Goal: Information Seeking & Learning: Find specific fact

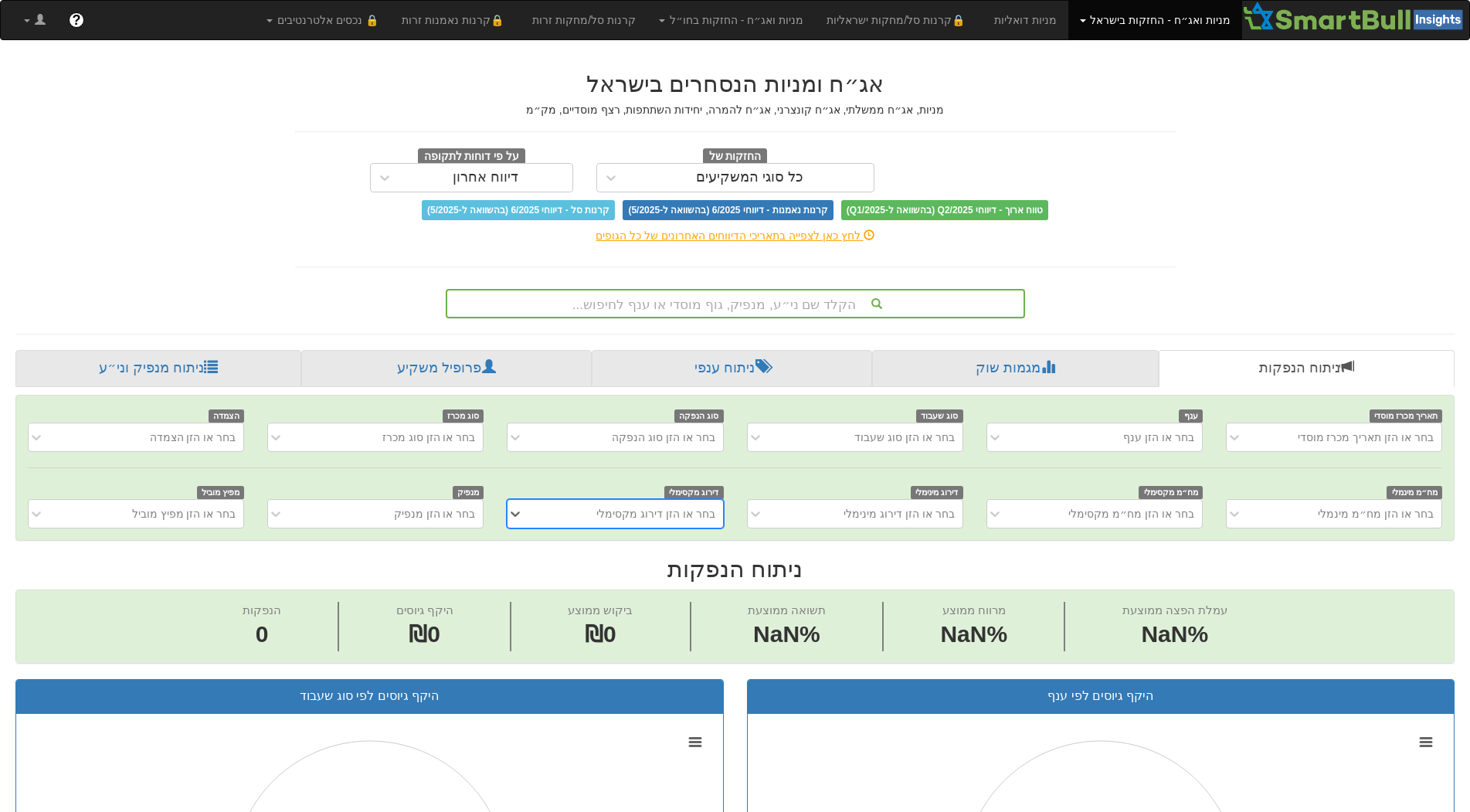
scroll to position [0, 13]
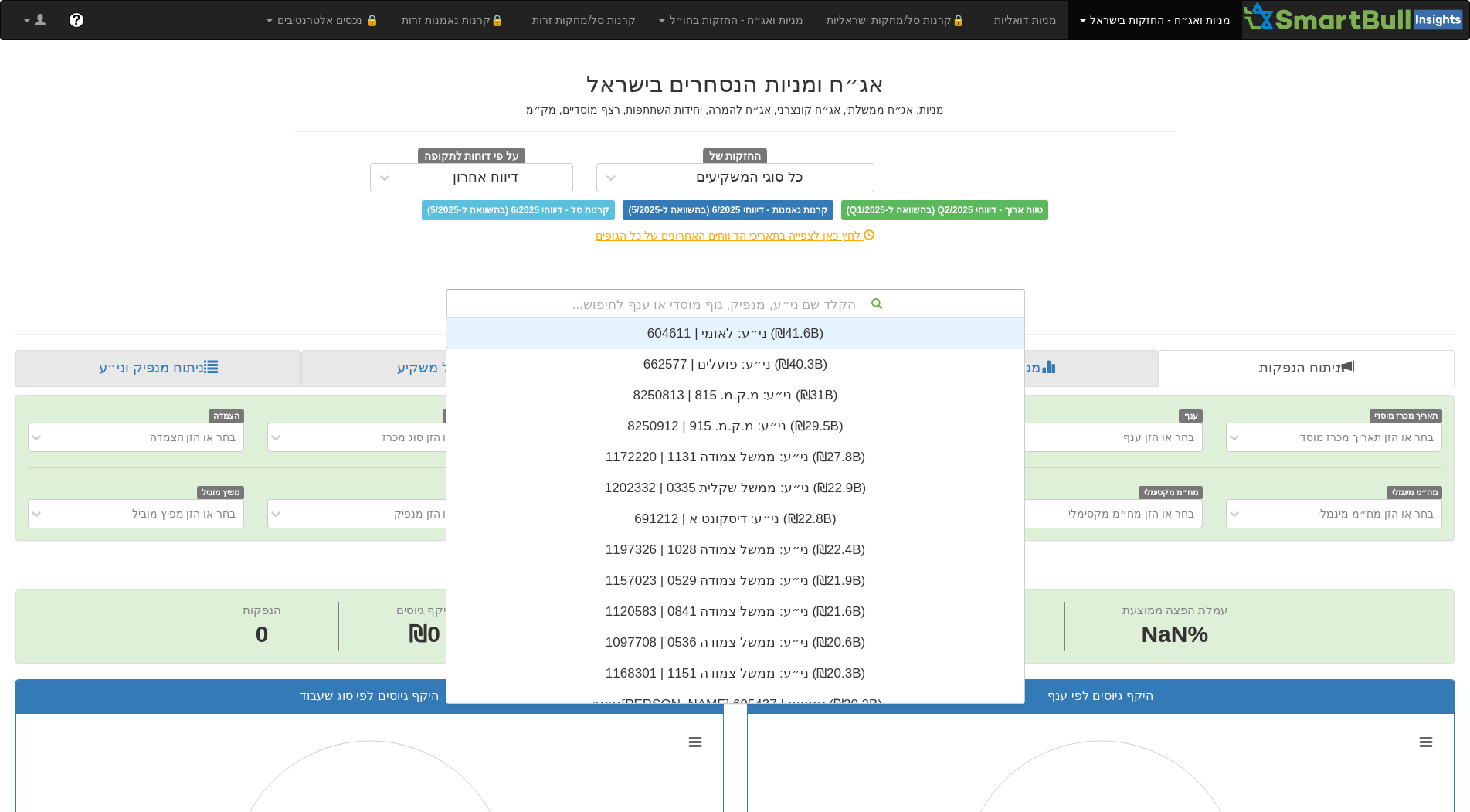
click at [812, 303] on div "הקלד שם ני״ע, מנפיק, גוף מוסדי או ענף לחיפוש..." at bounding box center [735, 303] width 576 height 27
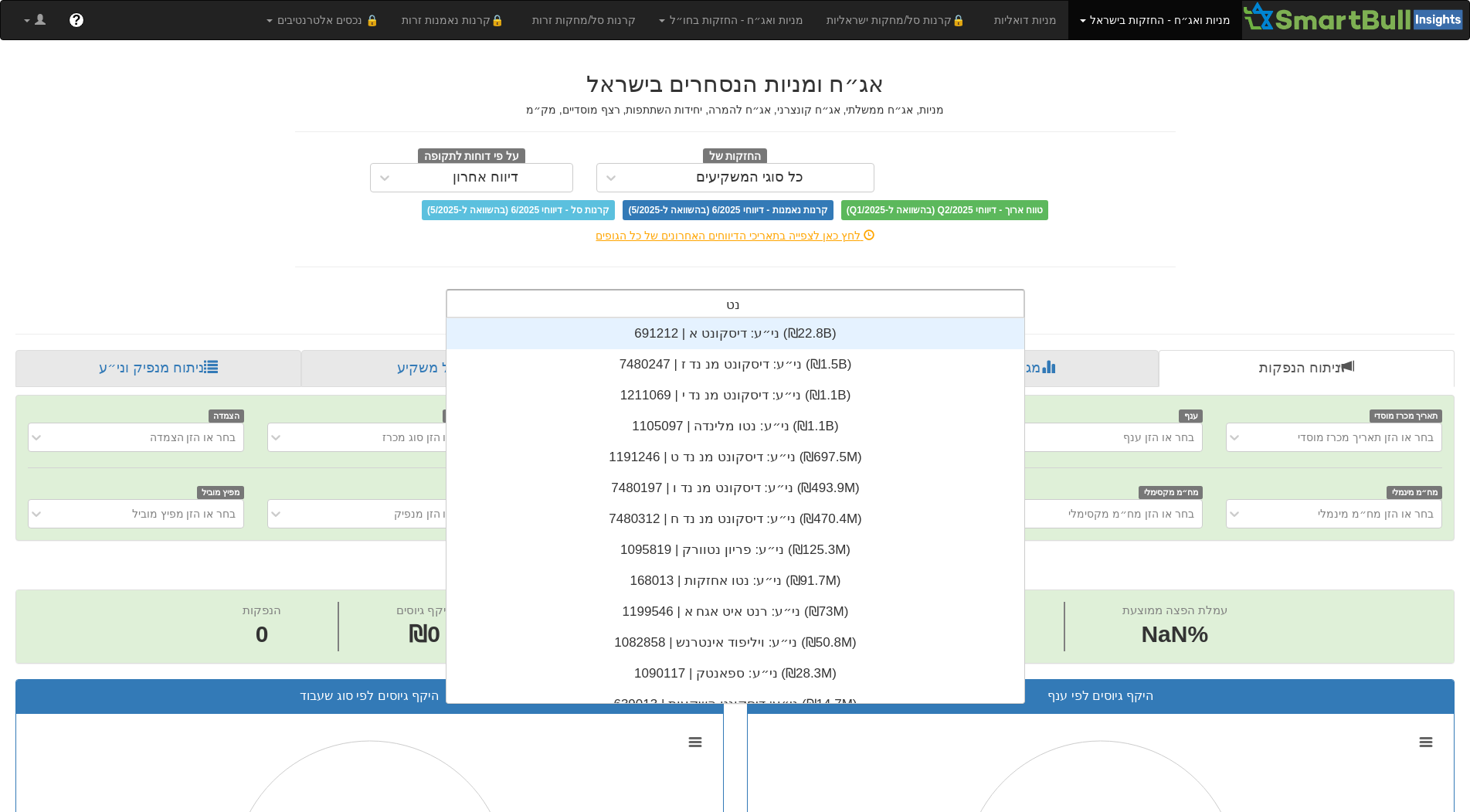
type input "נטו"
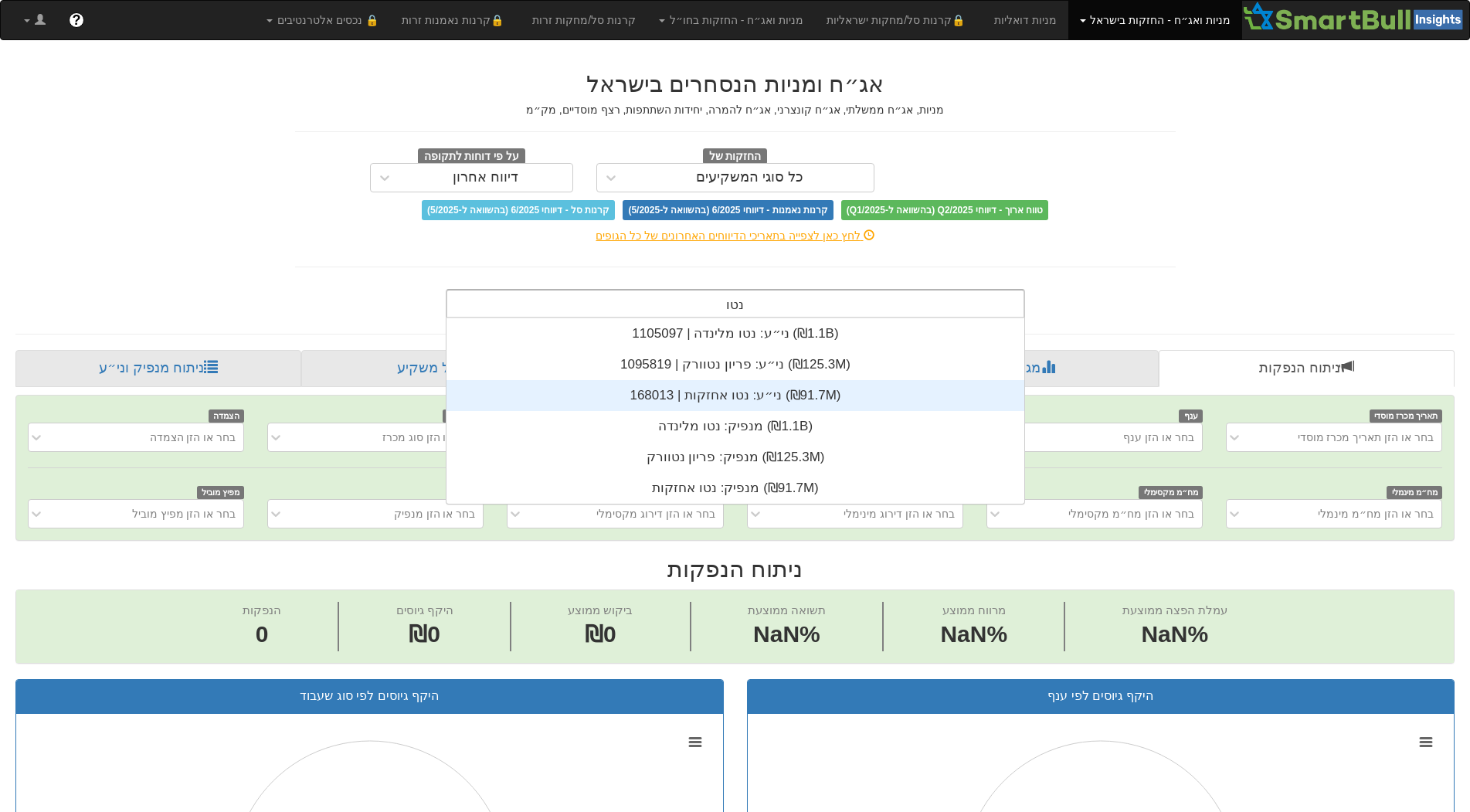
click at [739, 397] on div "ני״ע: ‏נטו אחזקות | 168013 ‎(₪91.7M)‎" at bounding box center [735, 395] width 578 height 31
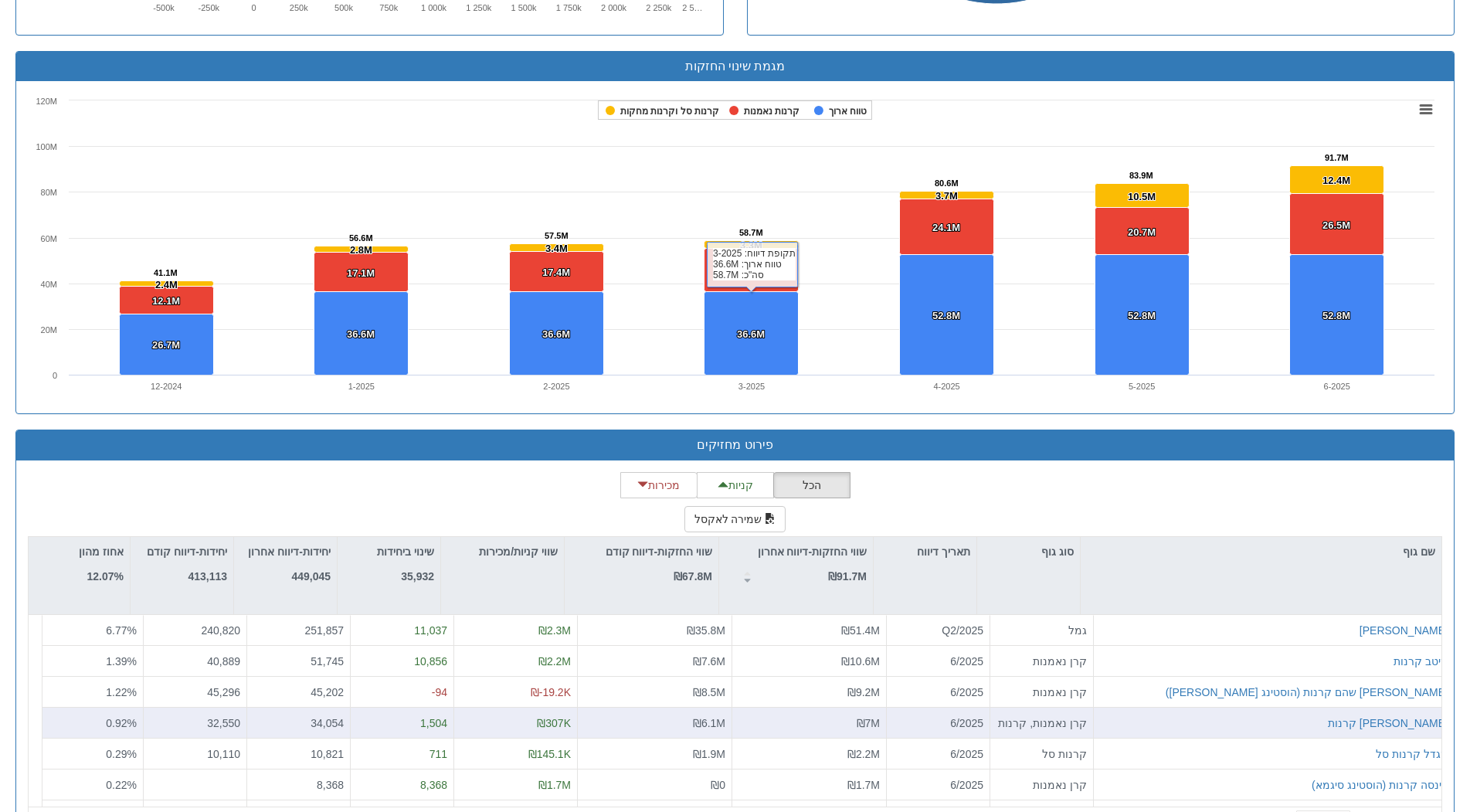
scroll to position [1035, 0]
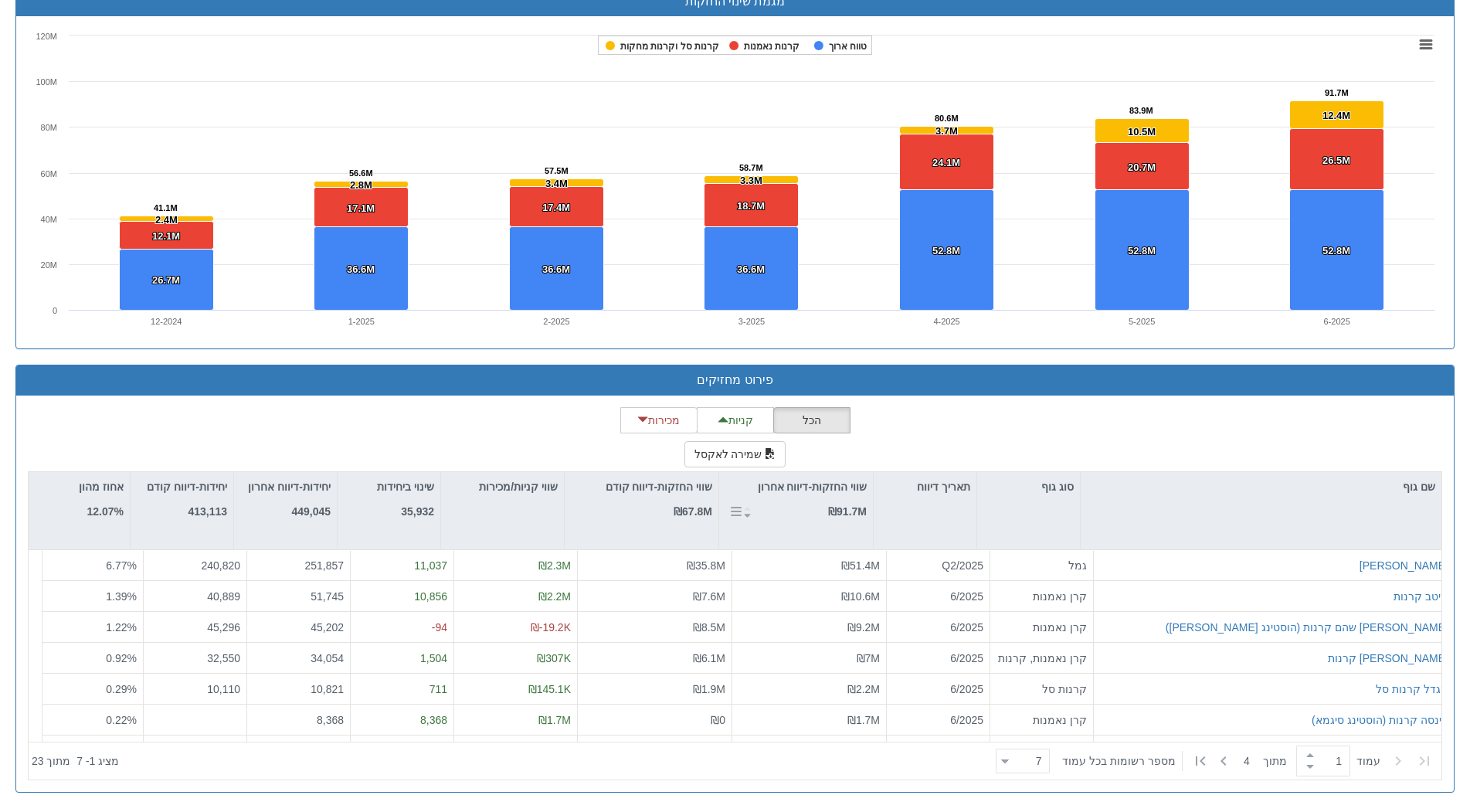
click at [843, 512] on strong "₪91.7M" at bounding box center [847, 511] width 39 height 12
click at [840, 507] on strong "₪91.7M" at bounding box center [847, 511] width 39 height 12
